Goal: Task Accomplishment & Management: Use online tool/utility

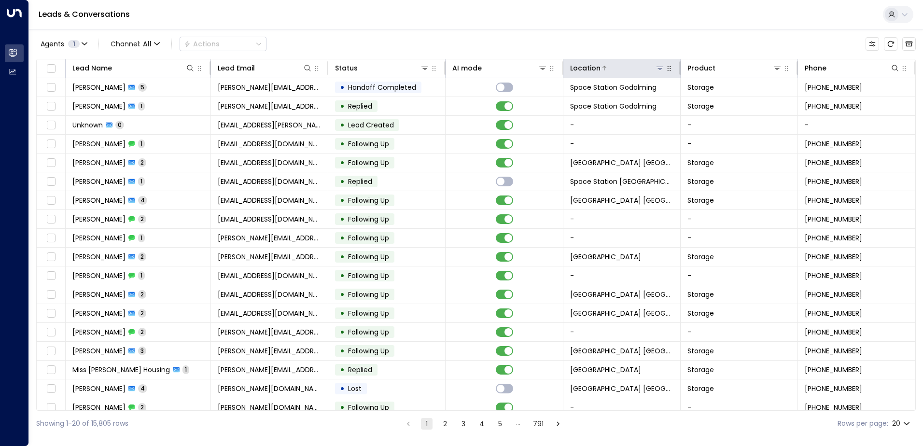
click at [656, 69] on icon at bounding box center [660, 68] width 8 height 8
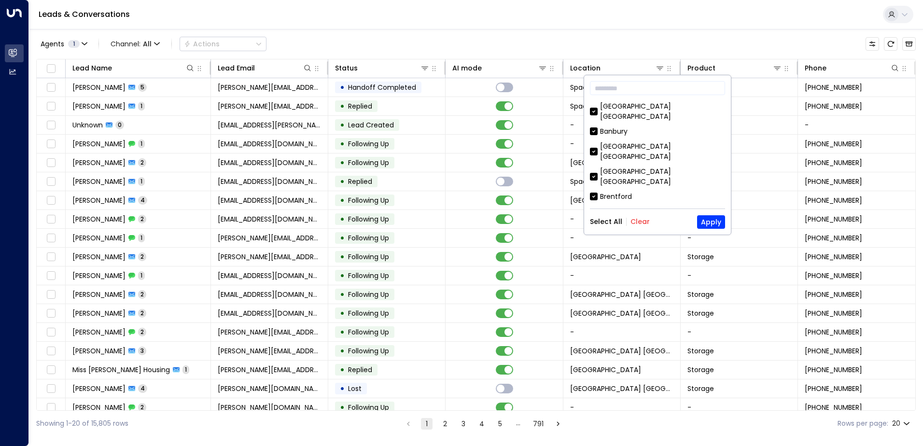
click at [642, 221] on button "Clear" at bounding box center [639, 222] width 19 height 8
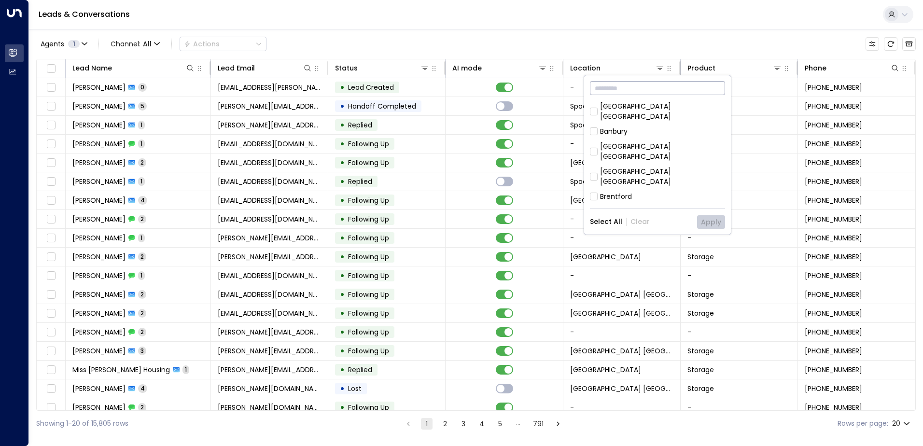
click at [643, 91] on input "text" at bounding box center [657, 88] width 135 height 18
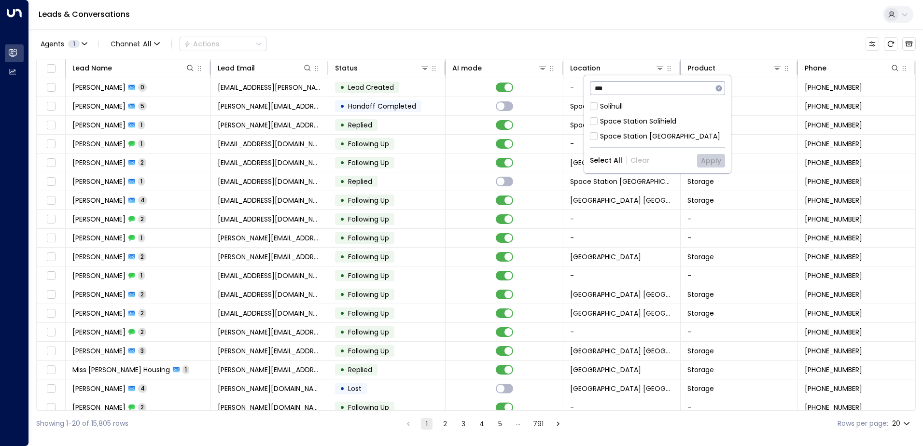
click at [613, 86] on input "***" at bounding box center [651, 88] width 123 height 18
type input "***"
click at [607, 105] on div "Solihull" at bounding box center [611, 106] width 23 height 10
drag, startPoint x: 656, startPoint y: 135, endPoint x: 628, endPoint y: 112, distance: 35.3
click at [655, 135] on div "Space Station [GEOGRAPHIC_DATA]" at bounding box center [660, 136] width 120 height 10
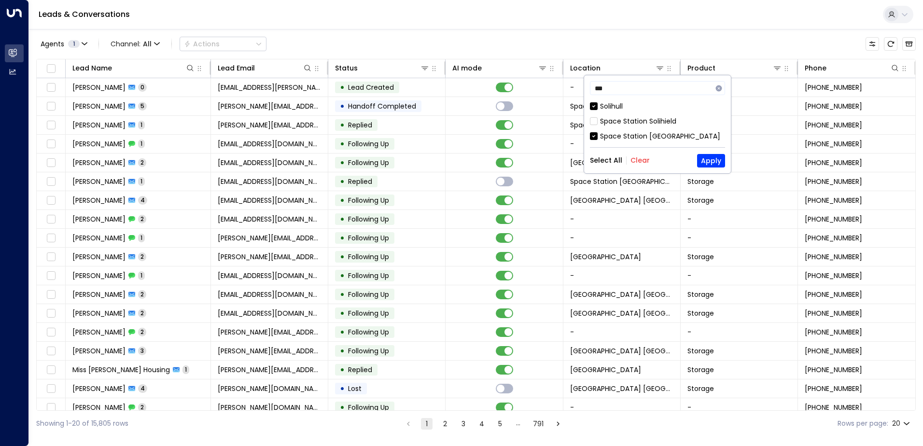
click at [620, 105] on div "Solihull" at bounding box center [611, 106] width 23 height 10
click at [710, 157] on button "Apply" at bounding box center [711, 161] width 28 height 14
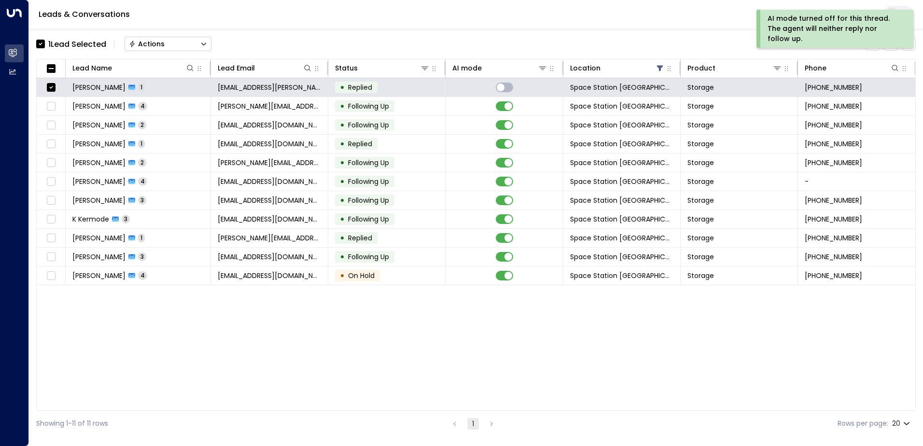
click at [144, 49] on button "Actions" at bounding box center [167, 44] width 87 height 14
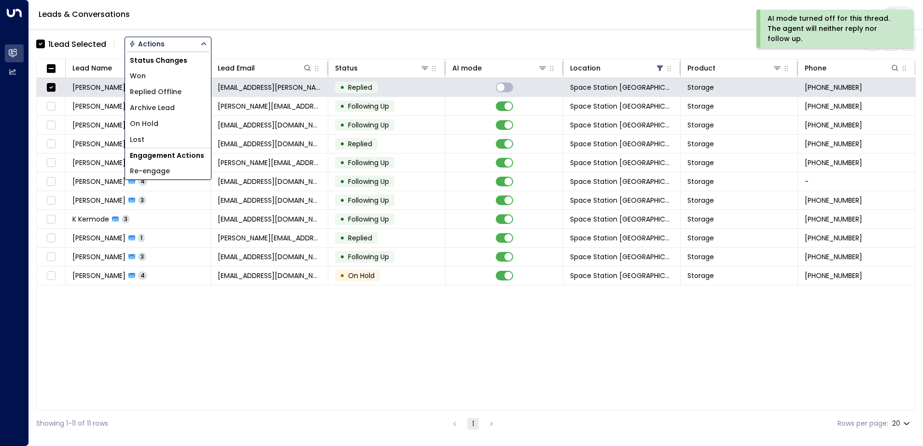
click at [163, 103] on span "Archive Lead" at bounding box center [152, 108] width 45 height 10
